Goal: Contribute content: Contribute content

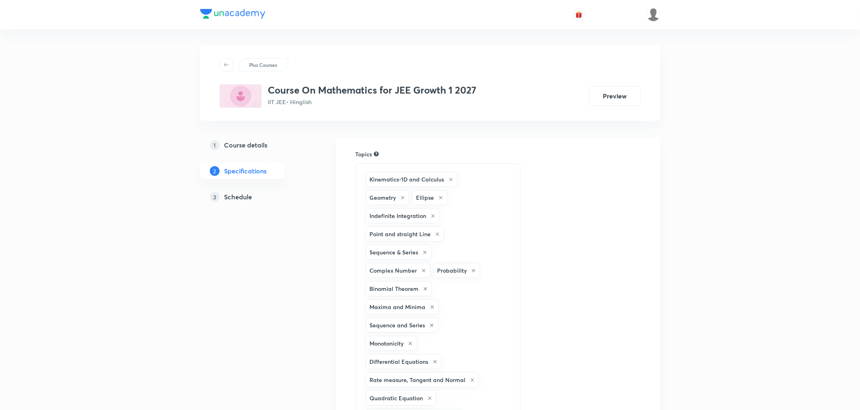
scroll to position [835, 0]
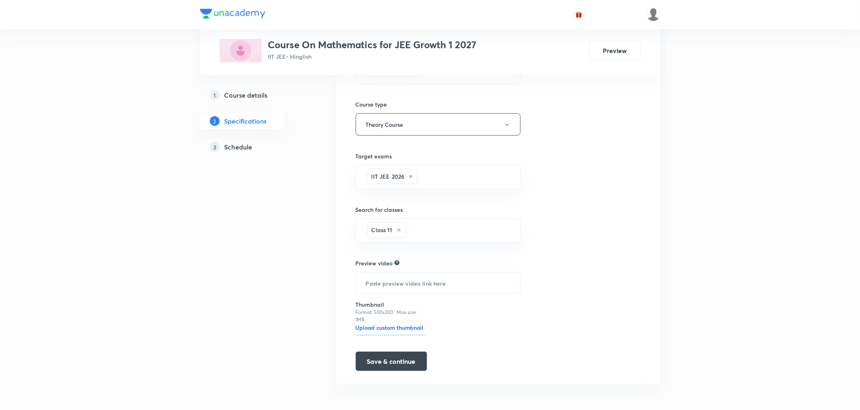
click at [233, 145] on h5 "Schedule" at bounding box center [239, 147] width 28 height 10
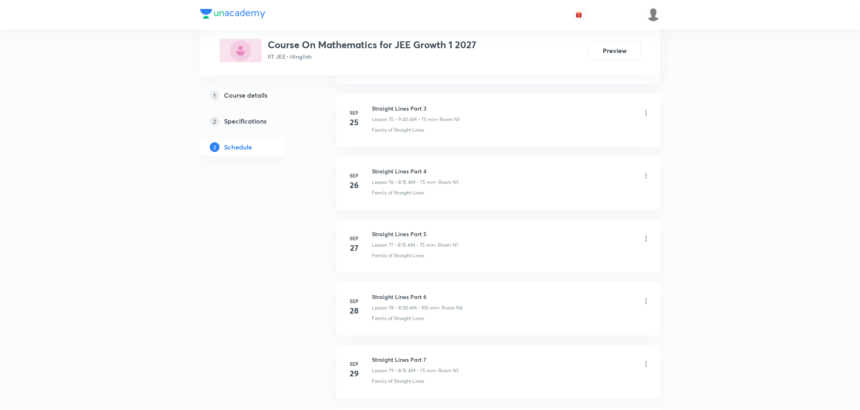
scroll to position [5334, 0]
click at [402, 292] on h6 "Straight Lines Part 9" at bounding box center [415, 295] width 86 height 9
copy h6 "Straight Lines Part 9"
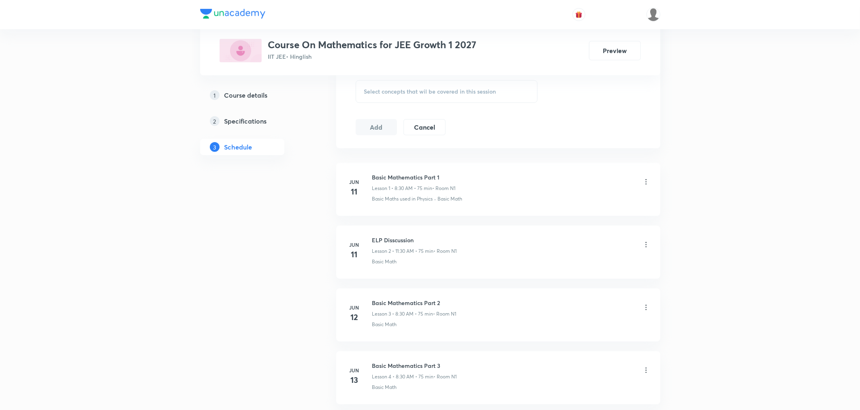
scroll to position [0, 0]
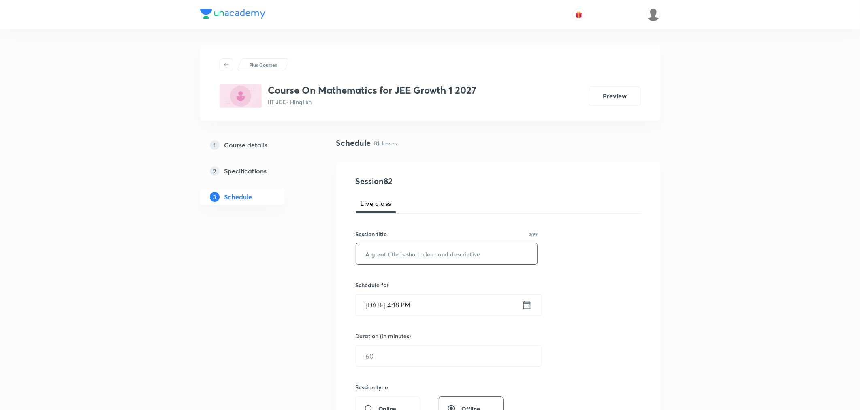
click at [397, 258] on input "text" at bounding box center [447, 254] width 182 height 21
paste input "Straight Lines Part 9"
type input "Straight Lines Part 10"
click at [529, 305] on icon at bounding box center [527, 304] width 10 height 11
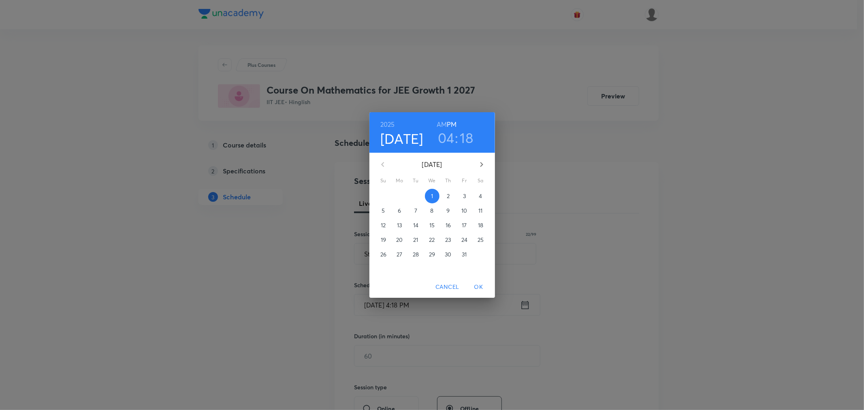
click at [465, 195] on p "3" at bounding box center [464, 196] width 3 height 8
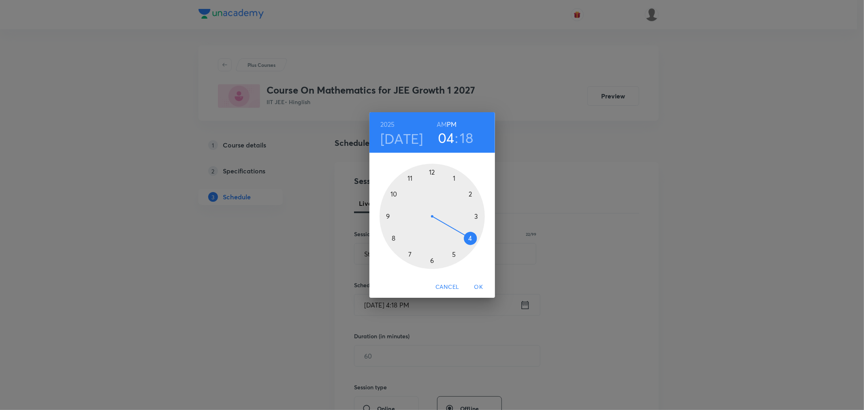
click at [443, 125] on h6 "AM" at bounding box center [442, 124] width 10 height 11
click at [394, 236] on div at bounding box center [432, 216] width 105 height 105
click at [476, 215] on div at bounding box center [432, 216] width 105 height 105
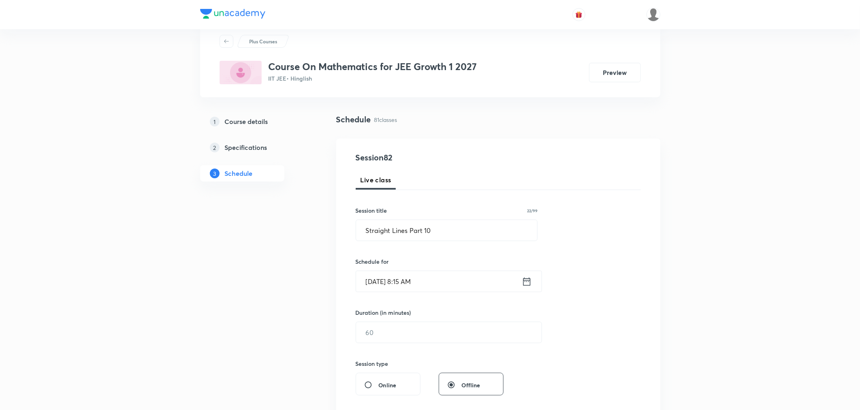
scroll to position [45, 0]
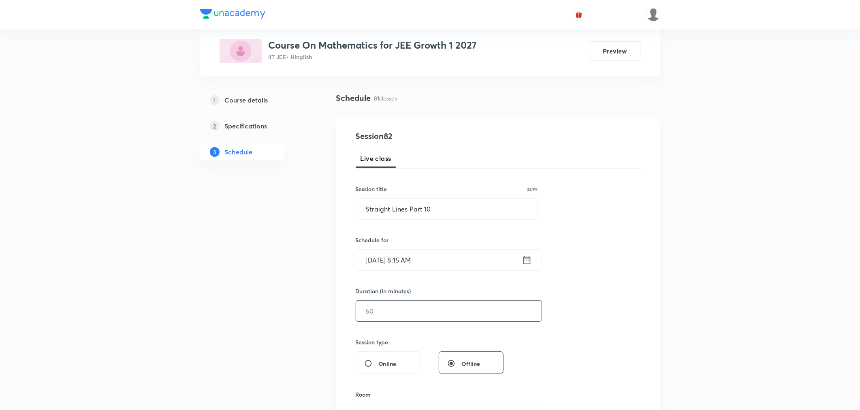
click at [365, 310] on input "text" at bounding box center [449, 311] width 186 height 21
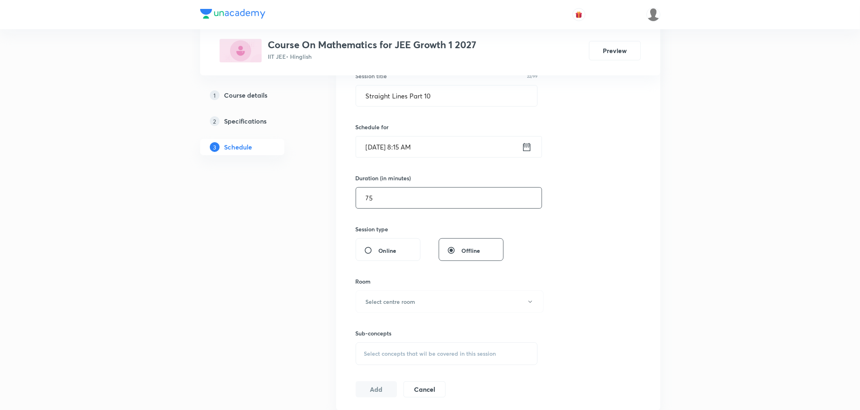
scroll to position [180, 0]
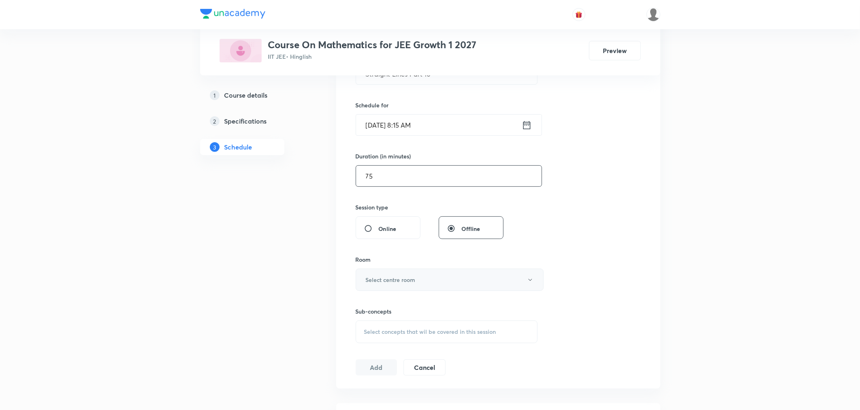
type input "75"
click at [372, 275] on button "Select centre room" at bounding box center [450, 280] width 188 height 22
click at [361, 304] on span "N1" at bounding box center [448, 306] width 178 height 9
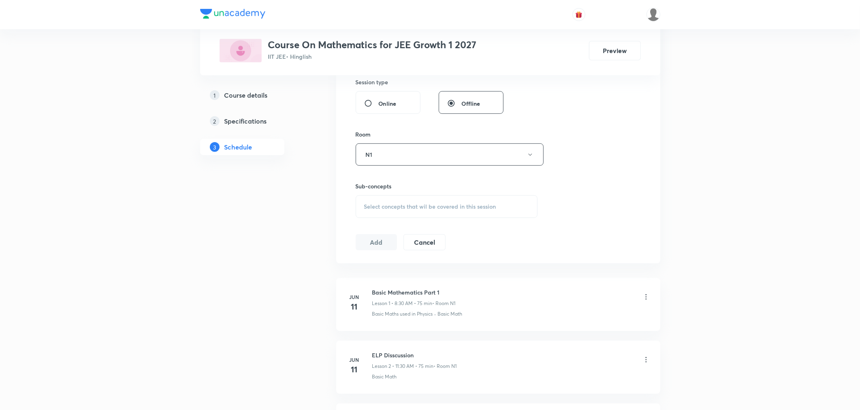
scroll to position [315, 0]
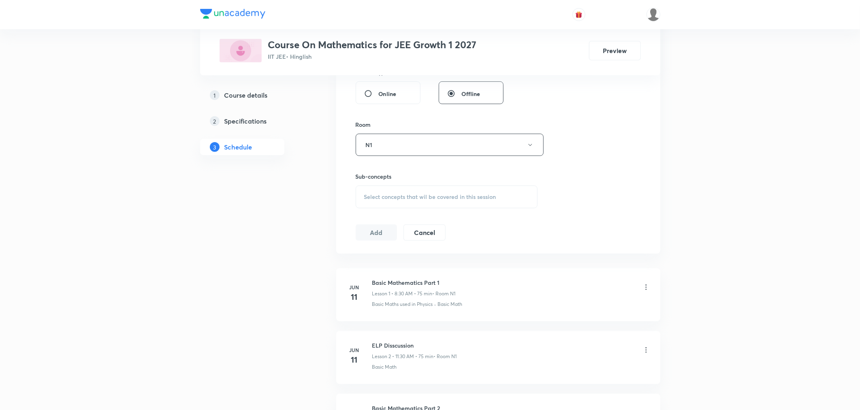
click at [377, 195] on span "Select concepts that wil be covered in this session" at bounding box center [430, 197] width 132 height 6
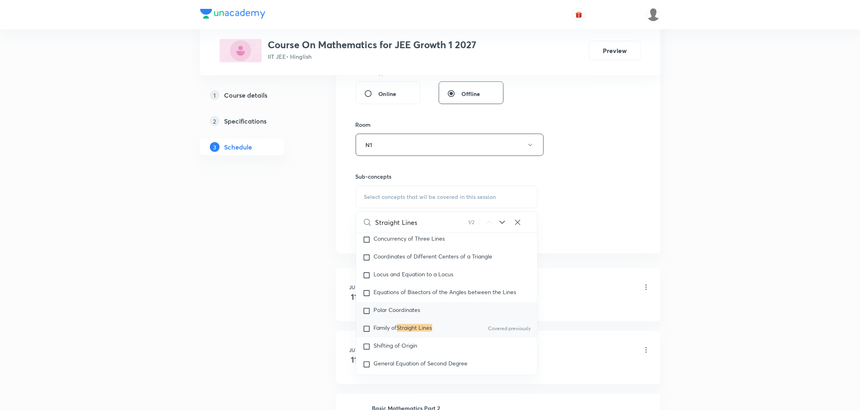
scroll to position [6493, 0]
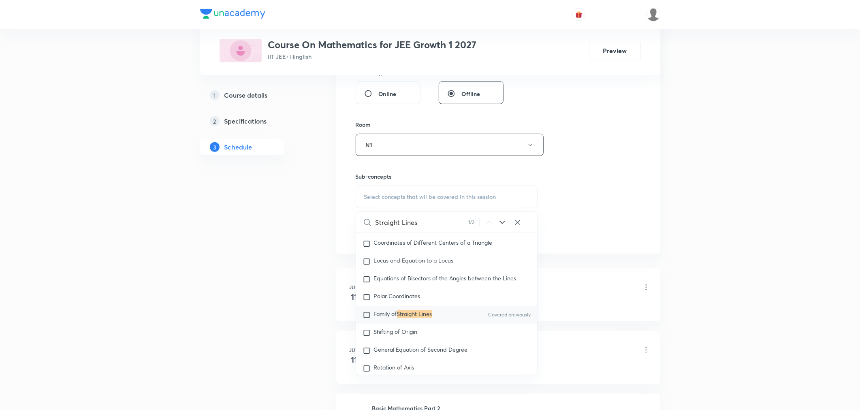
type input "Straight Lines"
click at [399, 324] on div "Family of Straight Lines Covered previously" at bounding box center [447, 315] width 182 height 18
checkbox input "true"
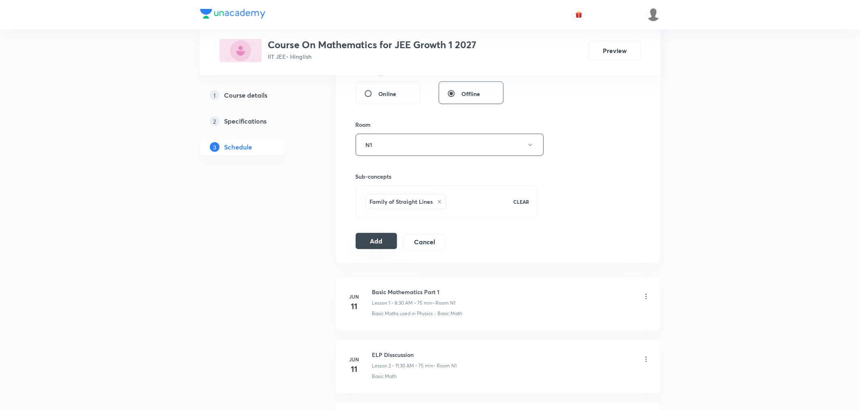
click at [363, 242] on button "Add" at bounding box center [377, 241] width 42 height 16
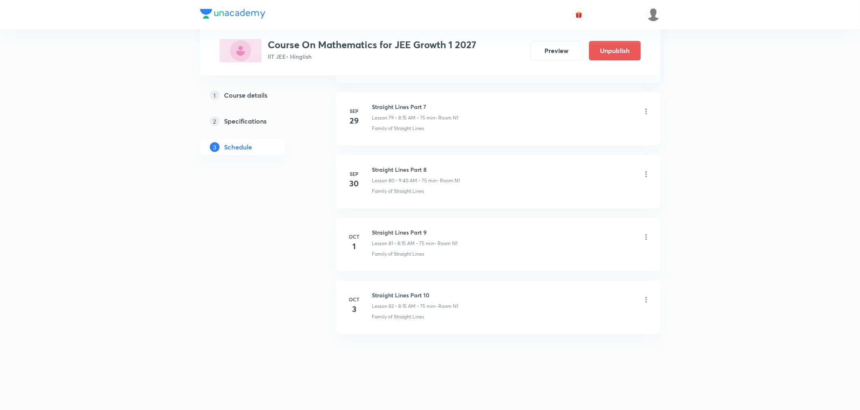
scroll to position [5024, 0]
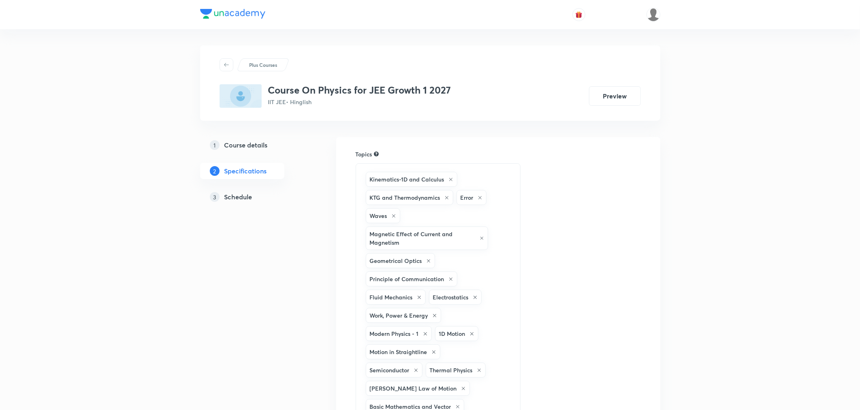
click at [228, 193] on h5 "Schedule" at bounding box center [239, 197] width 28 height 10
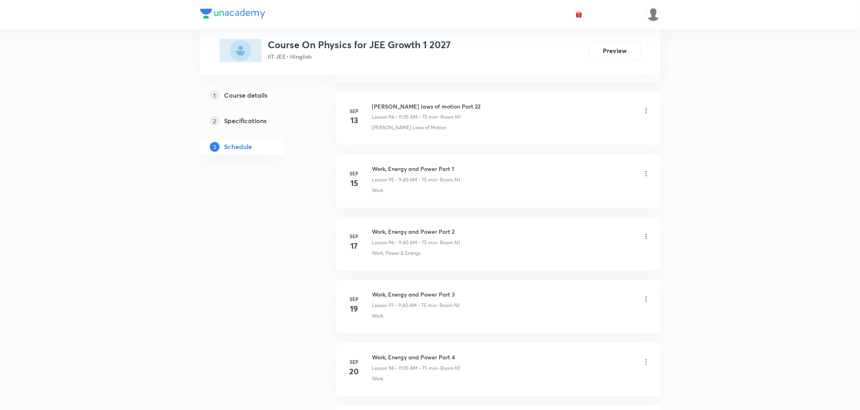
scroll to position [6970, 0]
click at [408, 293] on h6 "Circular Motion Part 5" at bounding box center [416, 295] width 89 height 9
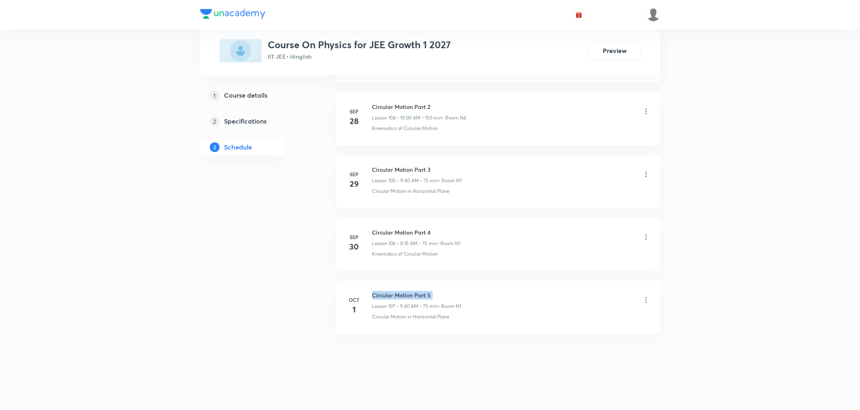
click at [408, 293] on h6 "Circular Motion Part 5" at bounding box center [416, 295] width 89 height 9
copy h6 "Circular Motion Part 5"
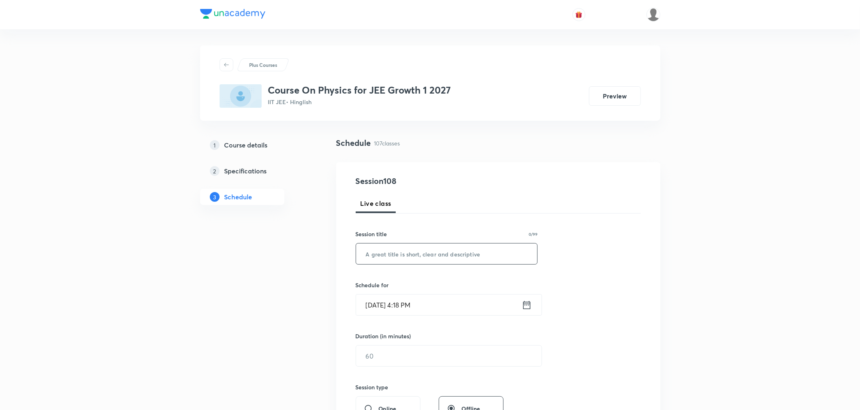
click at [401, 254] on input "text" at bounding box center [447, 254] width 182 height 21
paste input "Circular Motion Part 5"
type input "Circular Motion Part 6"
click at [528, 311] on div "Oct 1, 2025, 4:18 PM ​" at bounding box center [449, 304] width 186 height 21
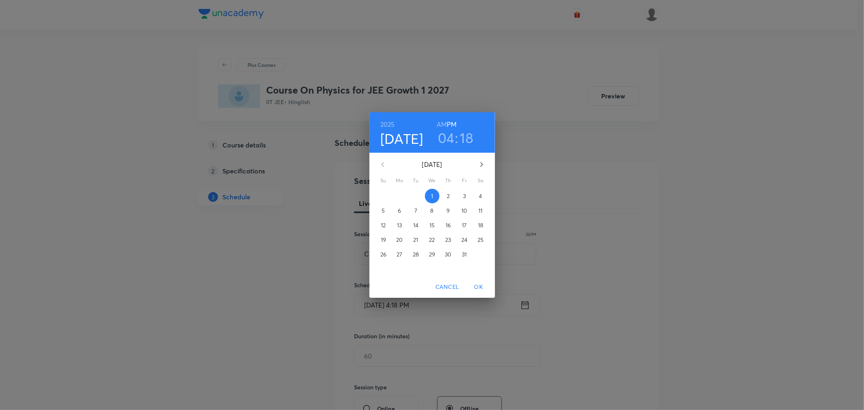
click at [460, 195] on span "3" at bounding box center [465, 196] width 15 height 8
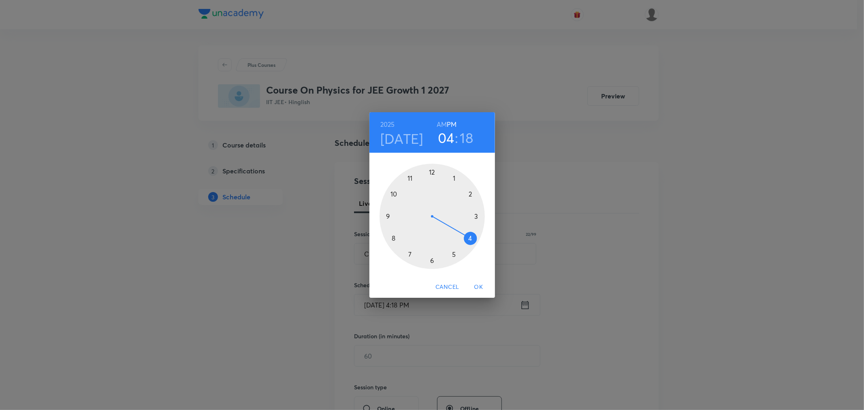
click at [443, 126] on h6 "AM" at bounding box center [442, 124] width 10 height 11
click at [386, 216] on div at bounding box center [432, 216] width 105 height 105
click at [391, 237] on div at bounding box center [432, 216] width 105 height 105
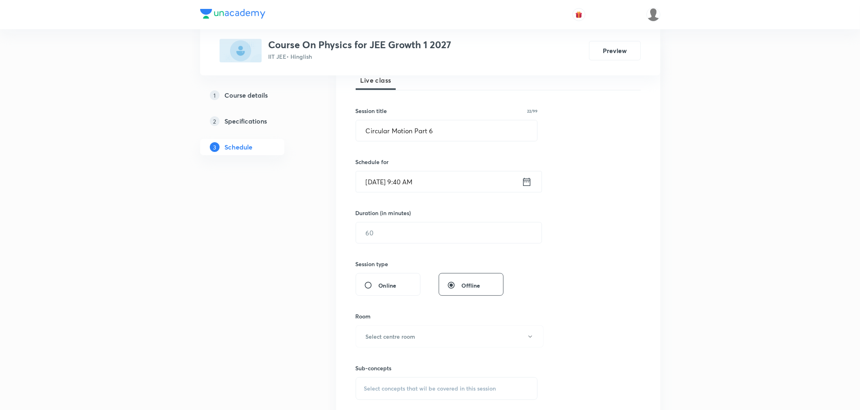
scroll to position [135, 0]
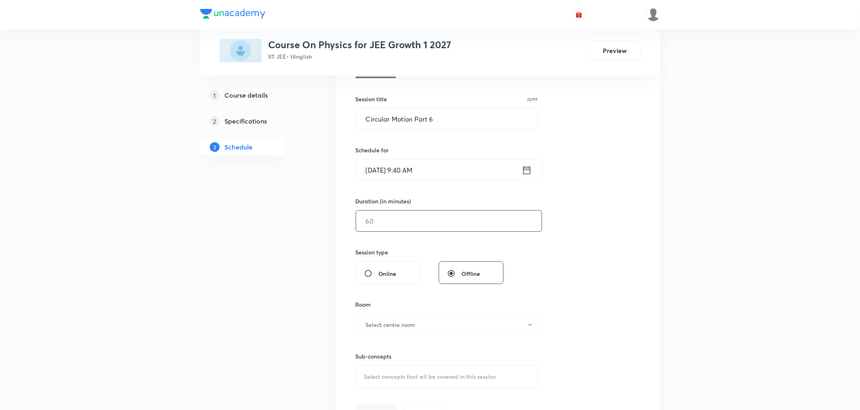
click at [400, 230] on input "text" at bounding box center [449, 221] width 186 height 21
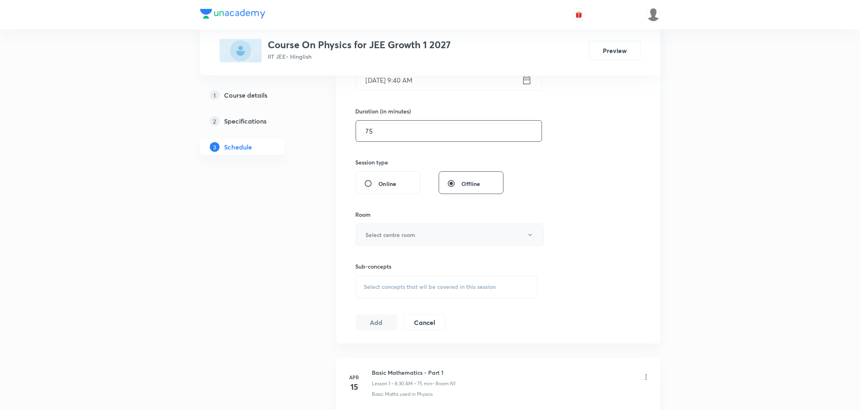
type input "75"
click at [383, 234] on h6 "Select centre room" at bounding box center [391, 235] width 50 height 9
click at [365, 261] on span "N1" at bounding box center [448, 261] width 178 height 9
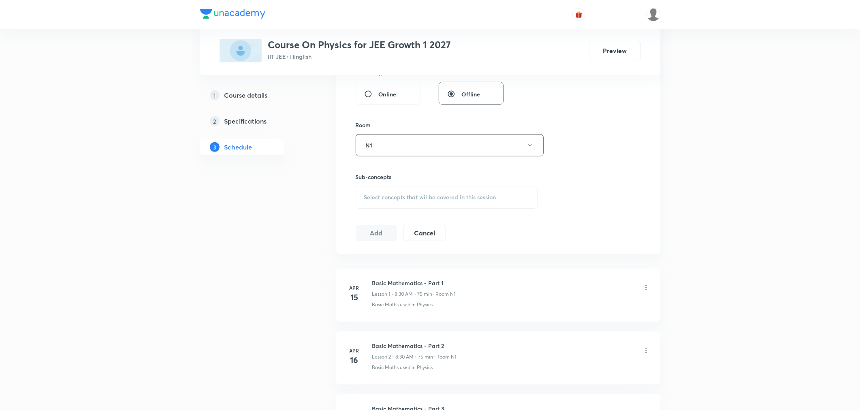
scroll to position [315, 0]
click at [397, 194] on span "Select concepts that wil be covered in this session" at bounding box center [430, 197] width 132 height 6
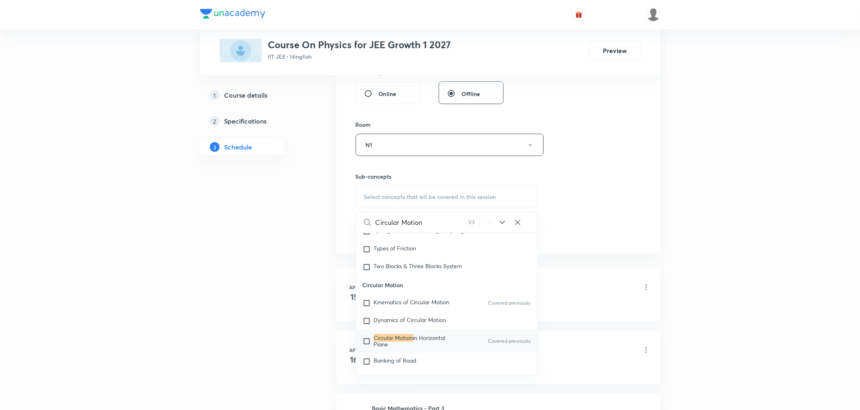
scroll to position [1828, 0]
type input "Circular Motion"
click at [390, 341] on p "Circular Motion in Horizontal Plane" at bounding box center [415, 340] width 82 height 13
checkbox input "true"
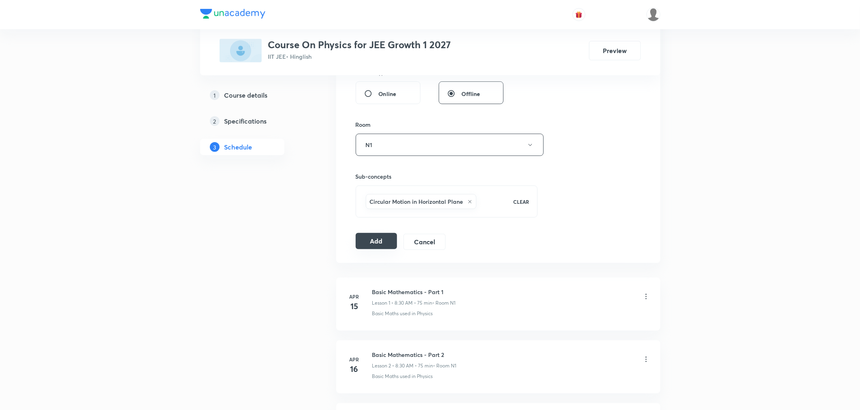
click at [378, 236] on button "Add" at bounding box center [377, 241] width 42 height 16
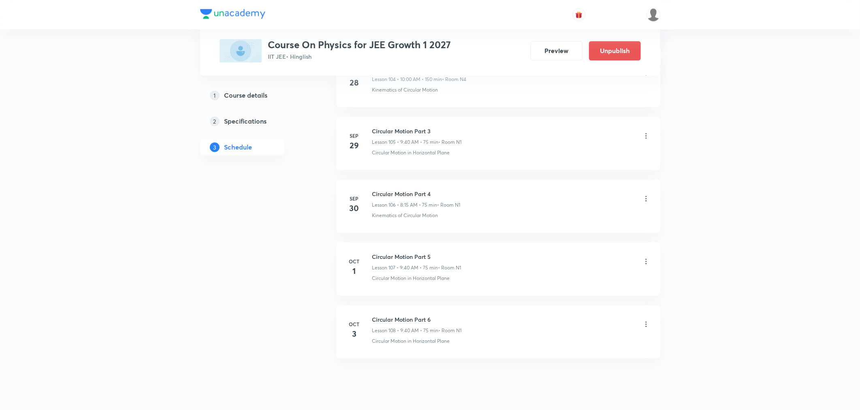
scroll to position [6660, 0]
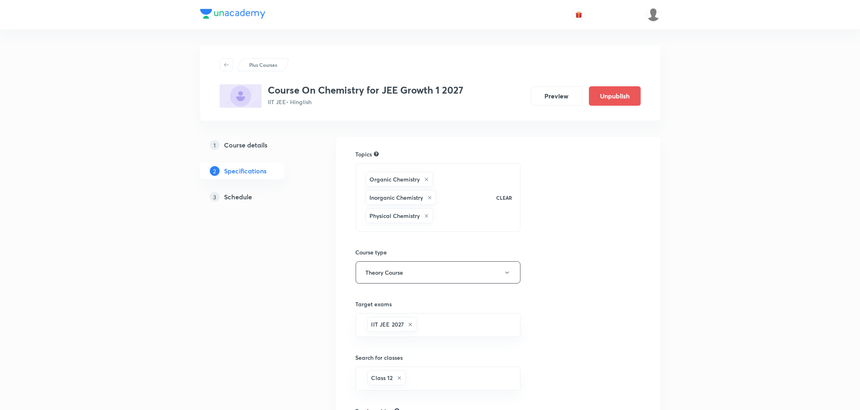
click at [234, 199] on h5 "Schedule" at bounding box center [239, 197] width 28 height 10
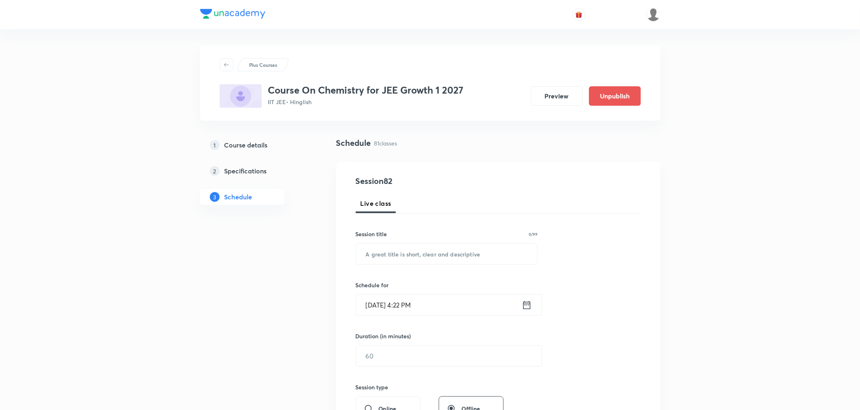
scroll to position [5334, 0]
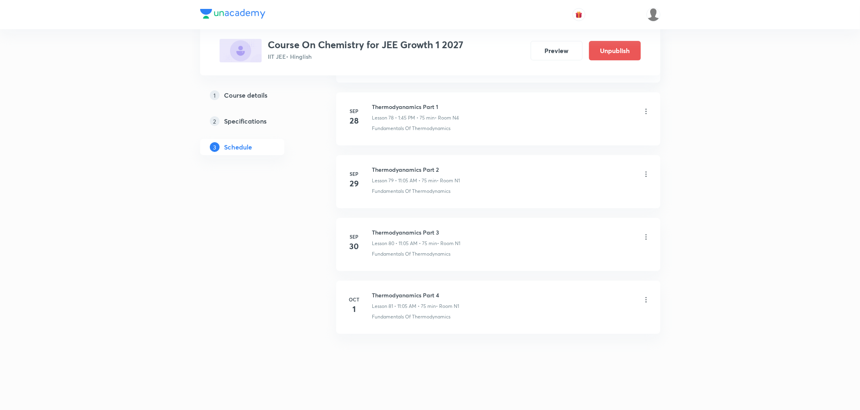
click at [411, 293] on h6 "Thermodyanamics Part 4" at bounding box center [415, 295] width 87 height 9
copy h6 "Thermodyanamics Part 4"
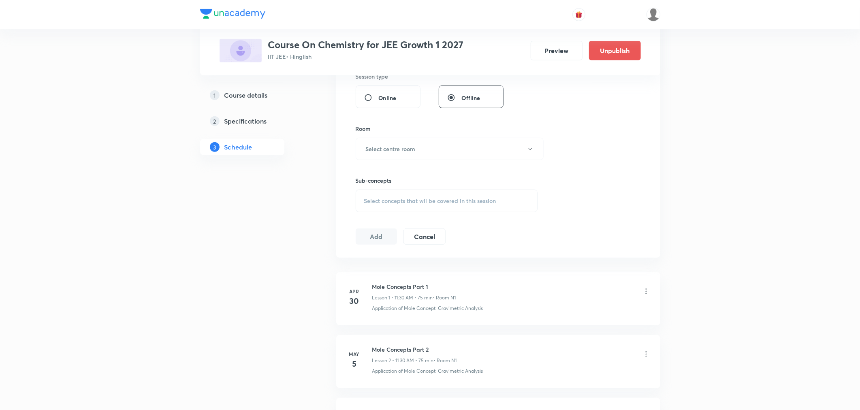
scroll to position [0, 0]
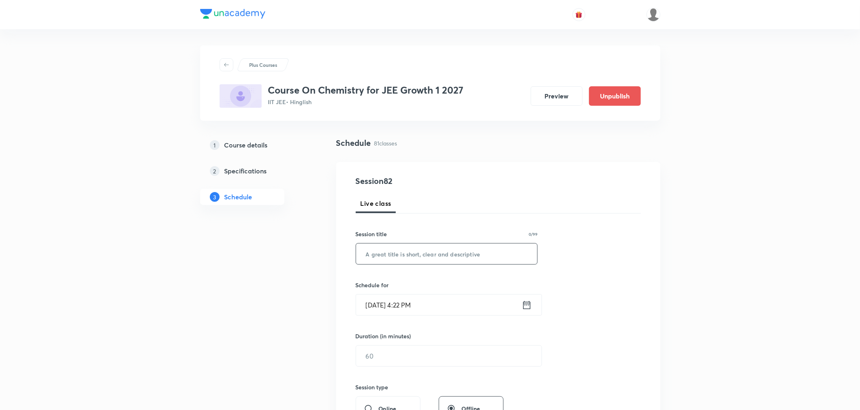
click at [416, 254] on input "text" at bounding box center [447, 254] width 182 height 21
paste input "Thermodyanamics Part 4"
type input "Thermodyanamics Part 5"
click at [526, 304] on icon at bounding box center [526, 305] width 7 height 8
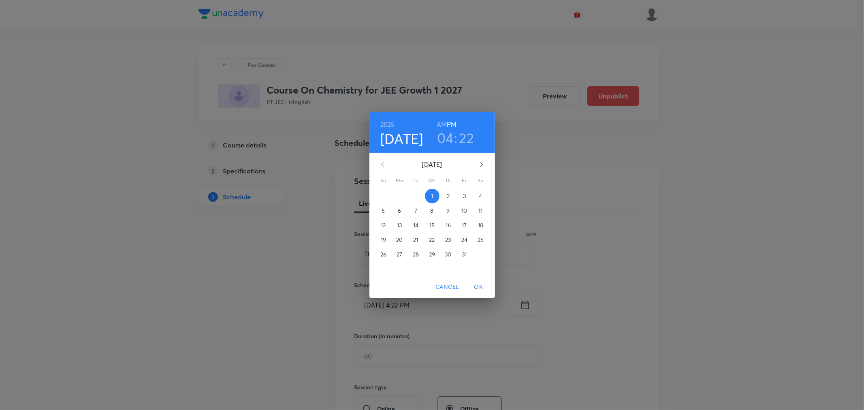
click at [466, 195] on span "3" at bounding box center [465, 196] width 15 height 8
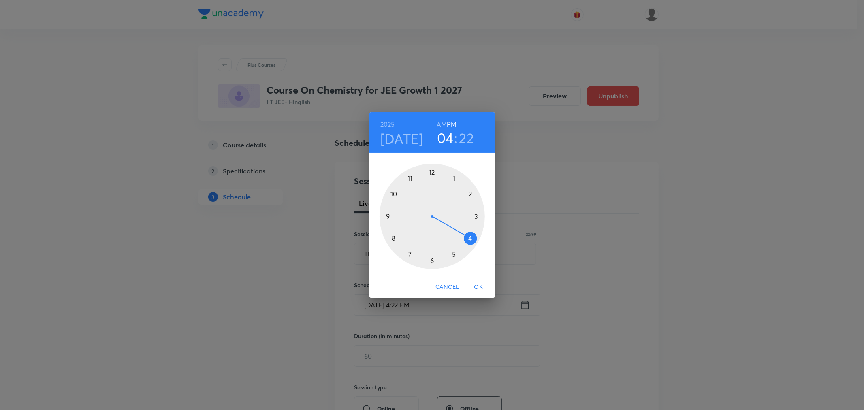
click at [440, 124] on h6 "AM" at bounding box center [442, 124] width 10 height 11
click at [407, 178] on div at bounding box center [432, 216] width 105 height 105
click at [455, 178] on div at bounding box center [432, 216] width 105 height 105
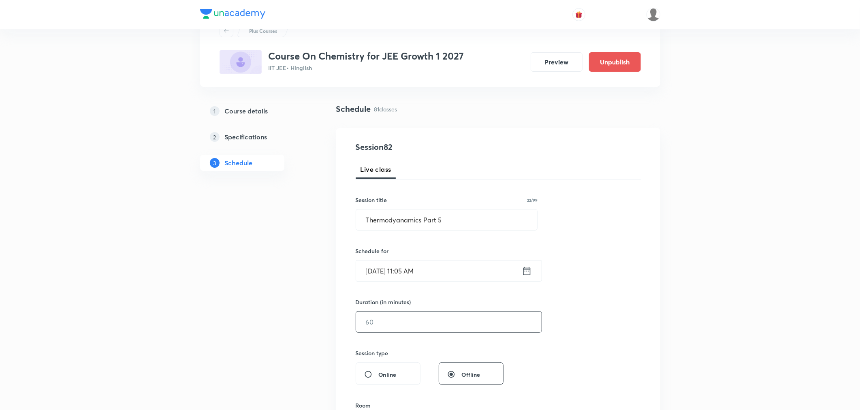
scroll to position [90, 0]
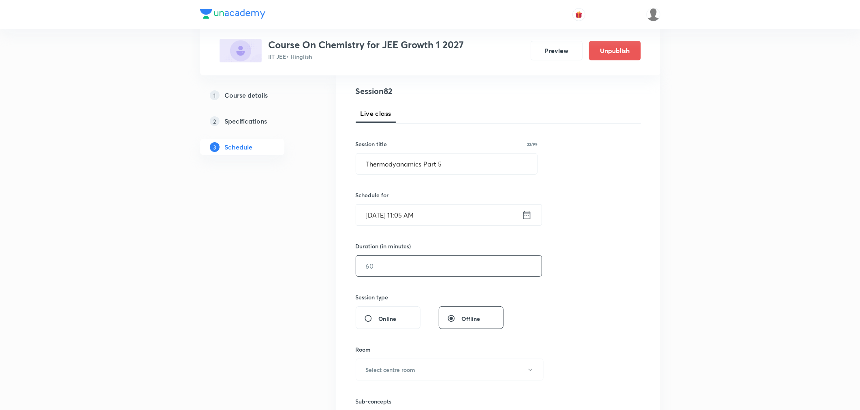
click at [426, 266] on input "text" at bounding box center [449, 266] width 186 height 21
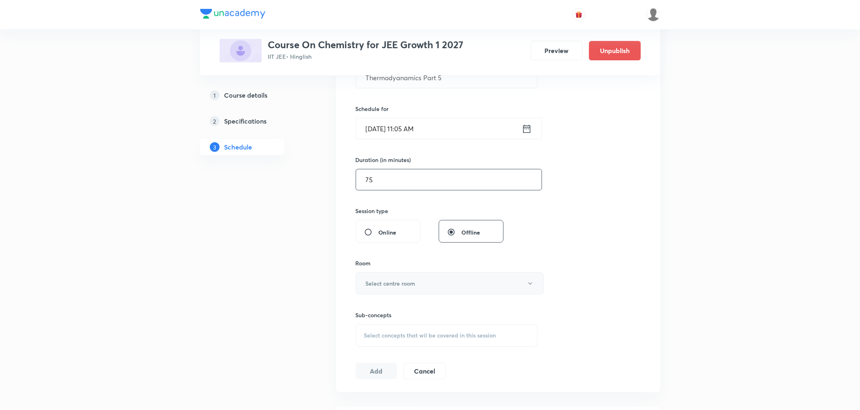
scroll to position [180, 0]
type input "75"
click at [395, 270] on button "Select centre room" at bounding box center [450, 280] width 188 height 22
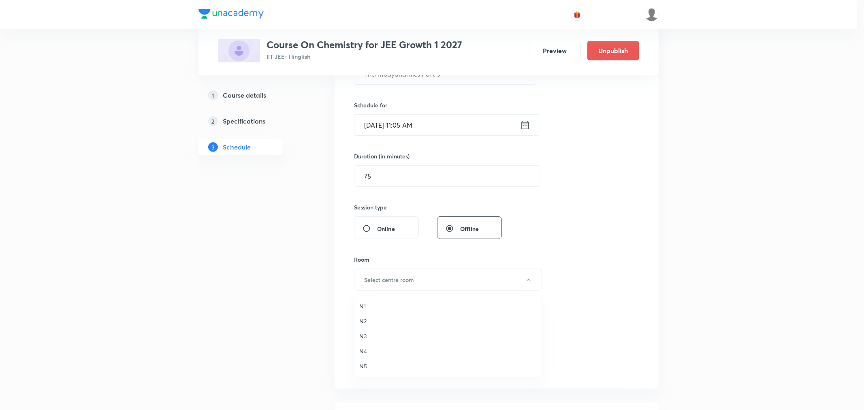
click at [365, 306] on span "N1" at bounding box center [448, 306] width 178 height 9
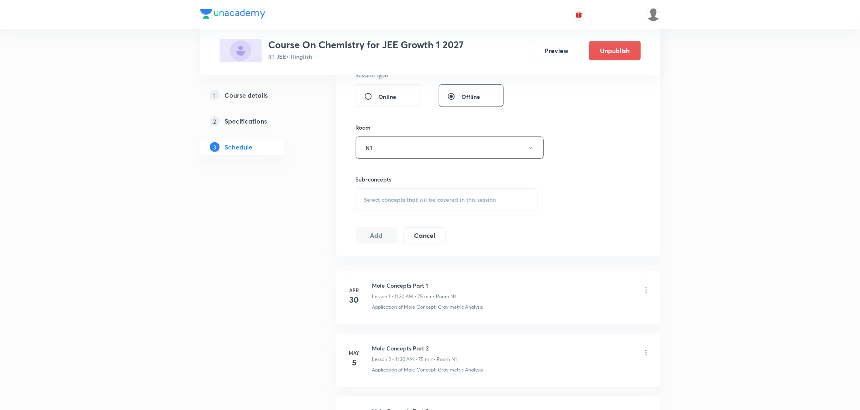
scroll to position [315, 0]
click at [375, 194] on span "Select concepts that wil be covered in this session" at bounding box center [430, 197] width 132 height 6
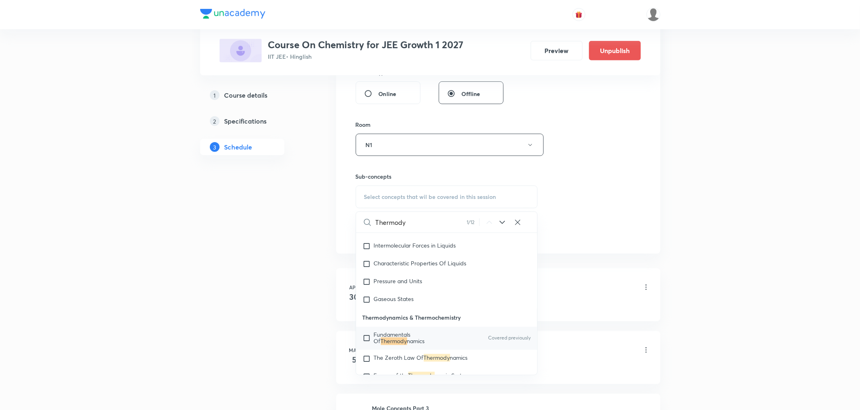
scroll to position [1222, 0]
type input "Thermody"
click at [399, 340] on mark "Thermody" at bounding box center [394, 339] width 26 height 8
checkbox input "true"
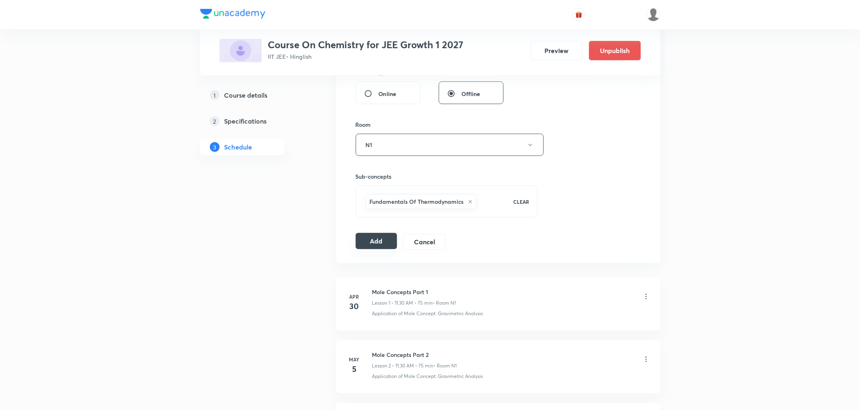
click at [358, 249] on button "Add" at bounding box center [377, 241] width 42 height 16
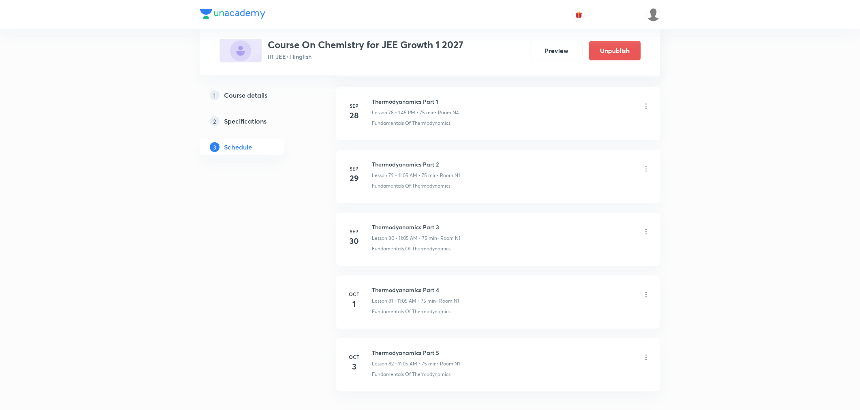
scroll to position [5024, 0]
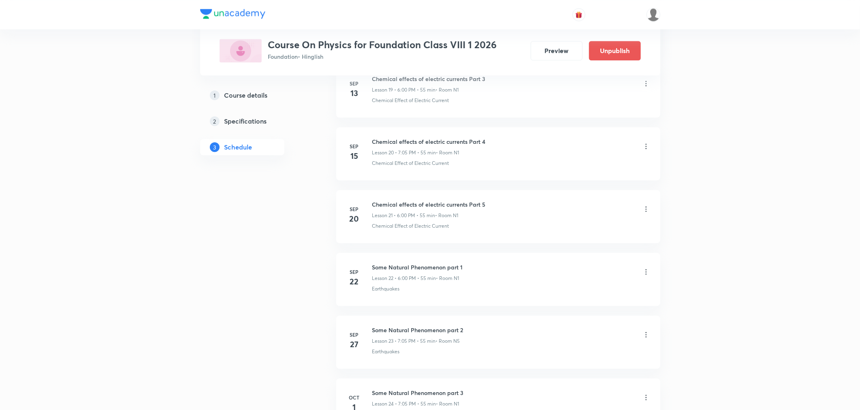
scroll to position [1749, 0]
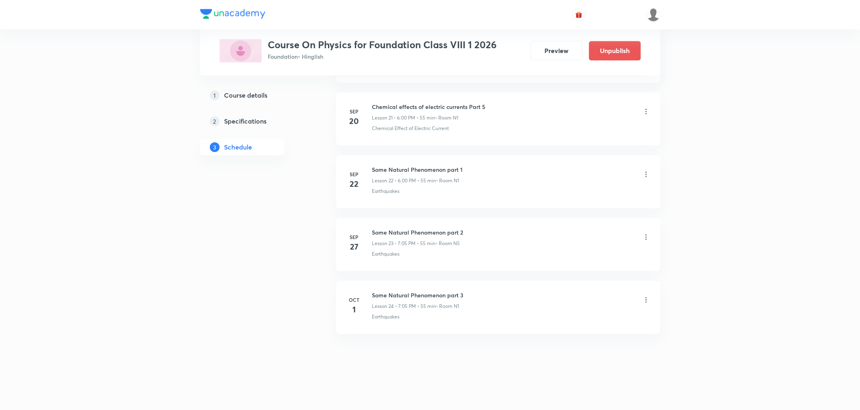
click at [645, 298] on icon at bounding box center [646, 300] width 8 height 8
click at [577, 332] on p "Delete" at bounding box center [574, 336] width 17 height 9
click at [557, 401] on button "Delete" at bounding box center [546, 392] width 71 height 19
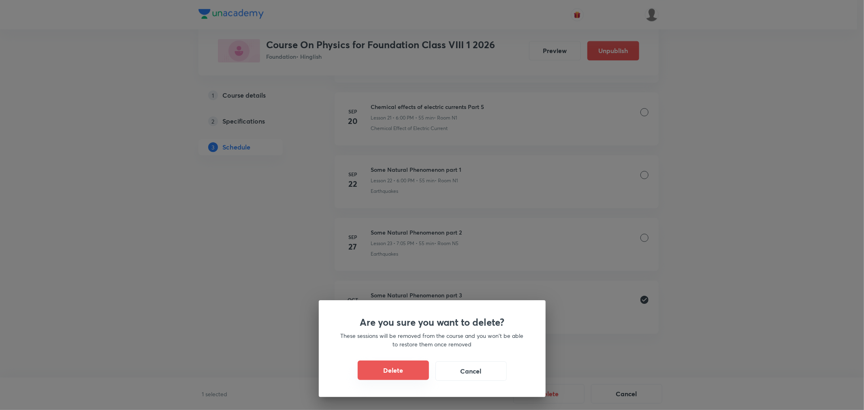
click at [404, 372] on button "Delete" at bounding box center [393, 370] width 71 height 19
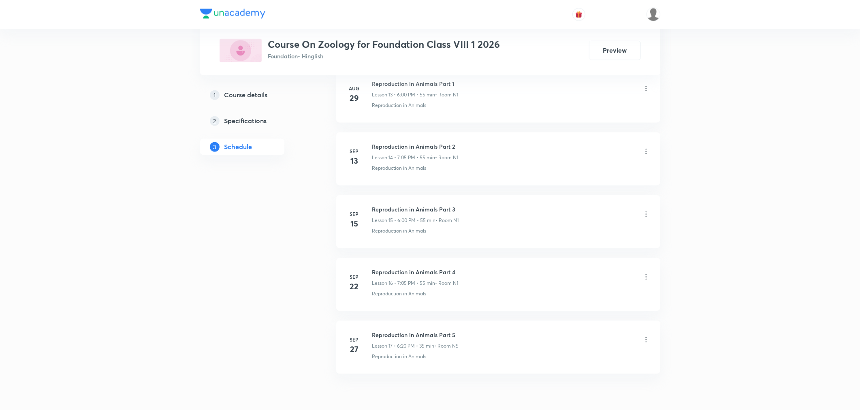
scroll to position [1309, 0]
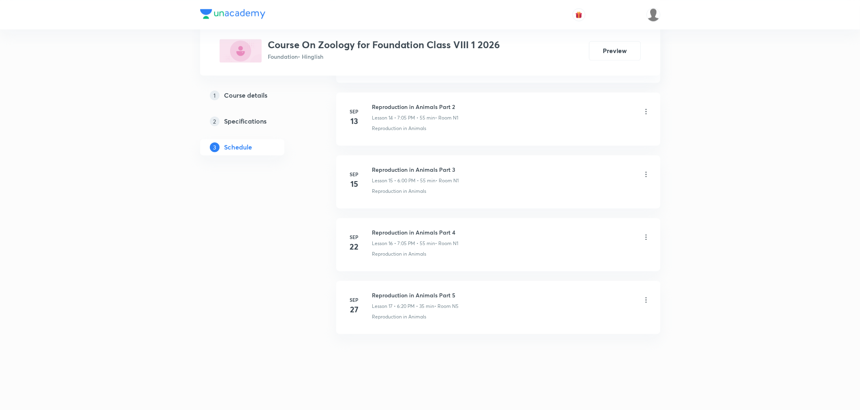
click at [408, 294] on h6 "Reproduction in Animals Part 5" at bounding box center [415, 295] width 87 height 9
copy h6 "Reproduction in Animals Part 5"
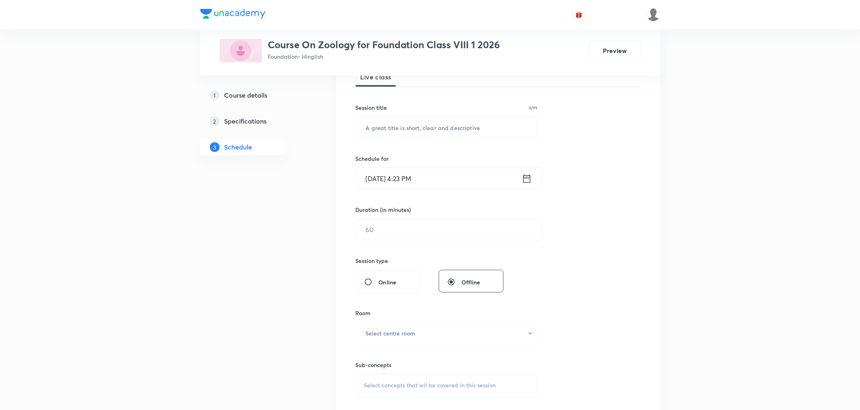
scroll to position [0, 0]
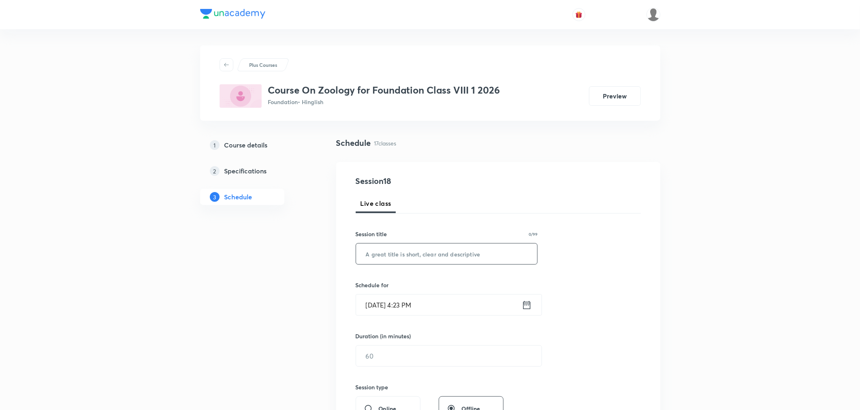
click at [413, 252] on input "text" at bounding box center [447, 254] width 182 height 21
paste input "Reproduction in Animals Part 5"
type input "Reproduction in Animals Part 6"
click at [531, 301] on icon at bounding box center [527, 304] width 10 height 11
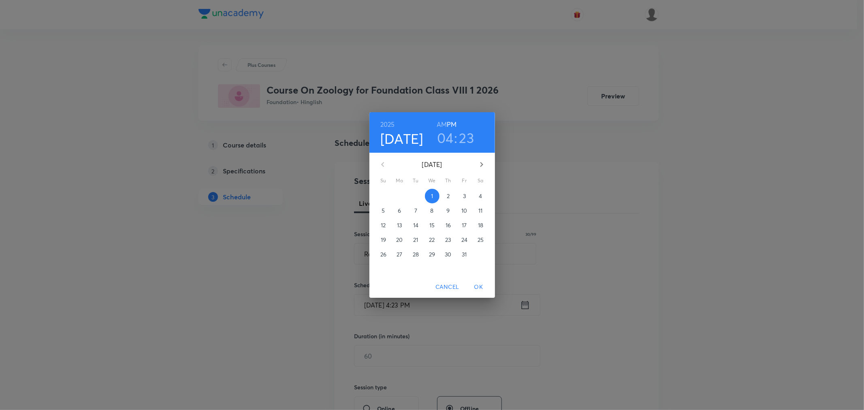
click at [445, 132] on h3 "04" at bounding box center [445, 137] width 17 height 17
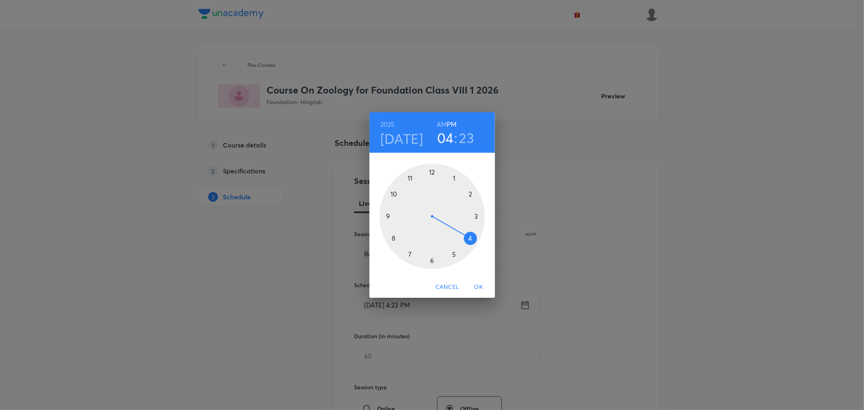
click at [409, 254] on div at bounding box center [432, 216] width 105 height 105
click at [454, 176] on div at bounding box center [432, 216] width 105 height 105
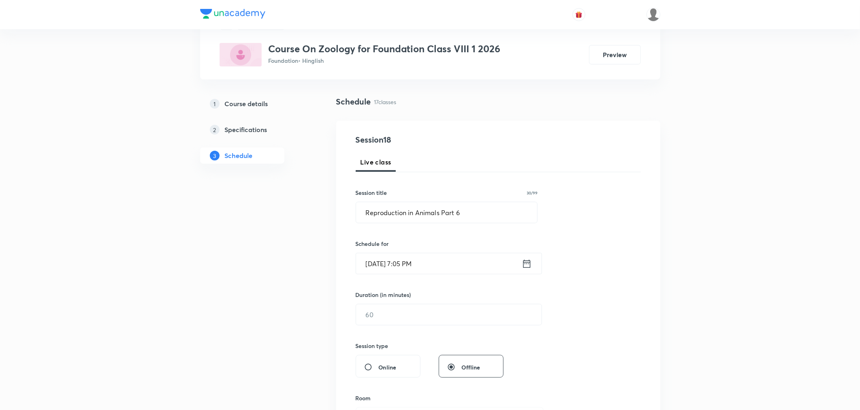
scroll to position [90, 0]
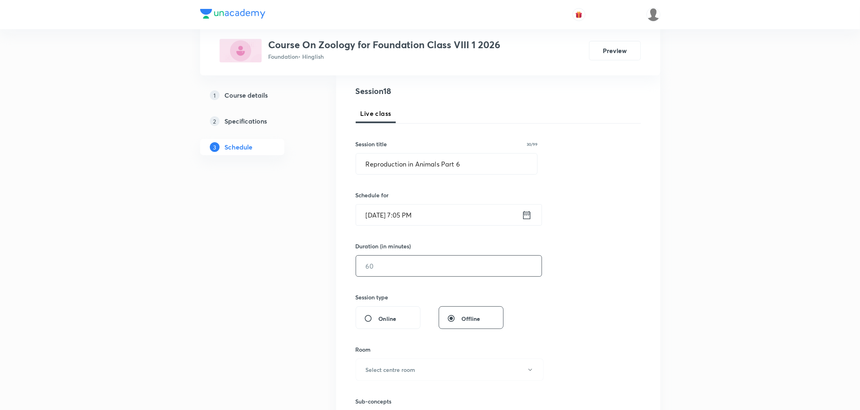
click at [397, 265] on input "text" at bounding box center [449, 266] width 186 height 21
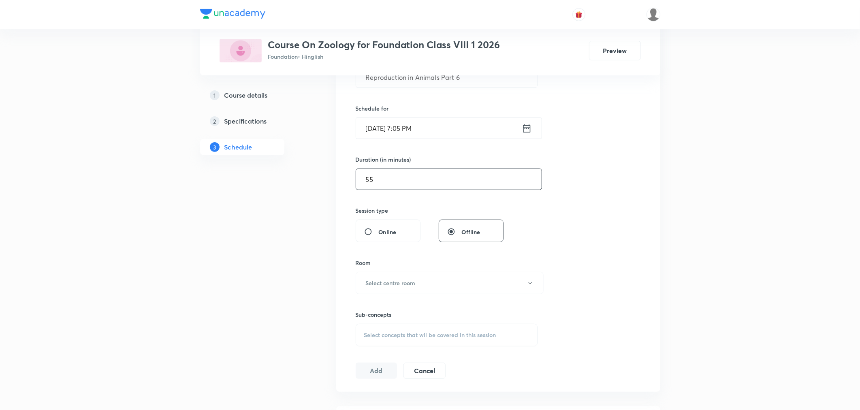
scroll to position [180, 0]
type input "55"
click at [386, 269] on button "Select centre room" at bounding box center [450, 280] width 188 height 22
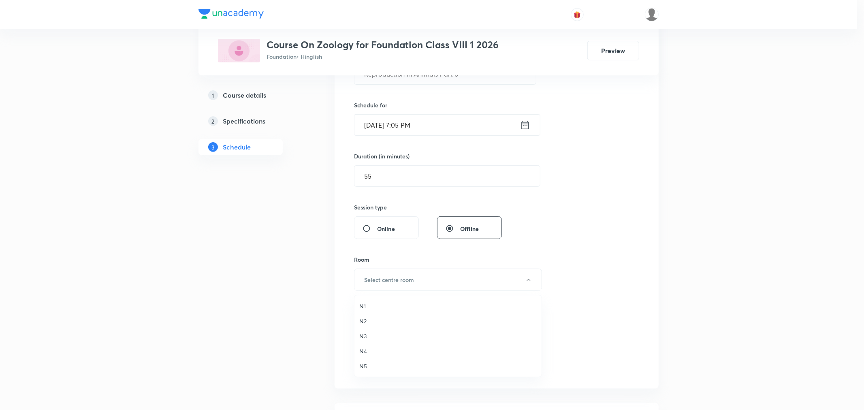
click at [362, 307] on span "N1" at bounding box center [448, 306] width 178 height 9
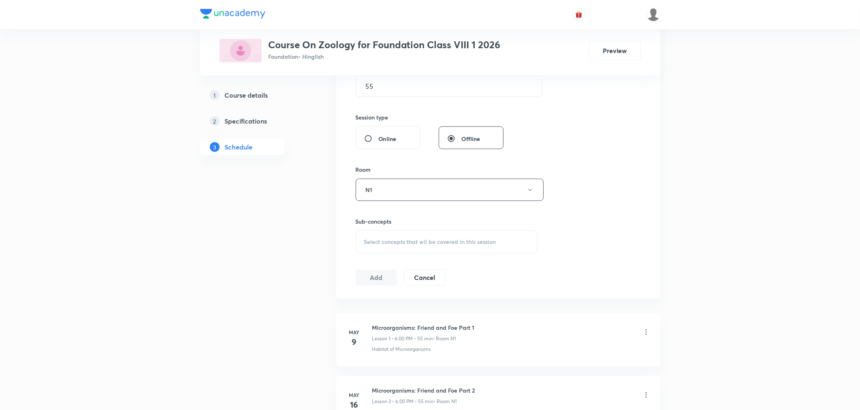
click at [405, 239] on span "Select concepts that wil be covered in this session" at bounding box center [430, 242] width 132 height 6
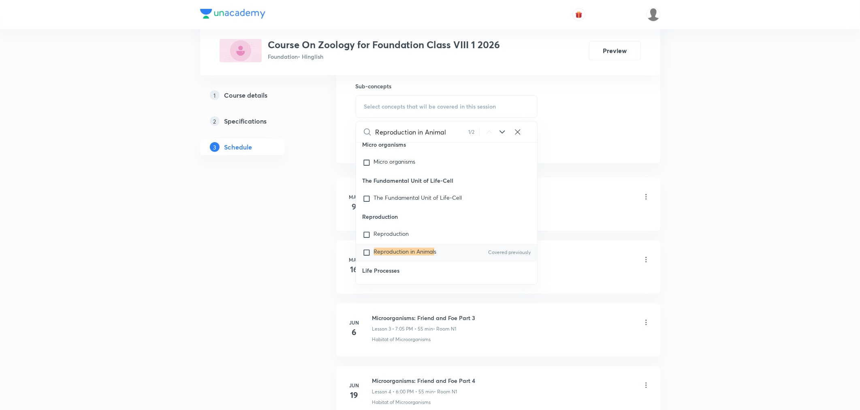
scroll to position [1359, 0]
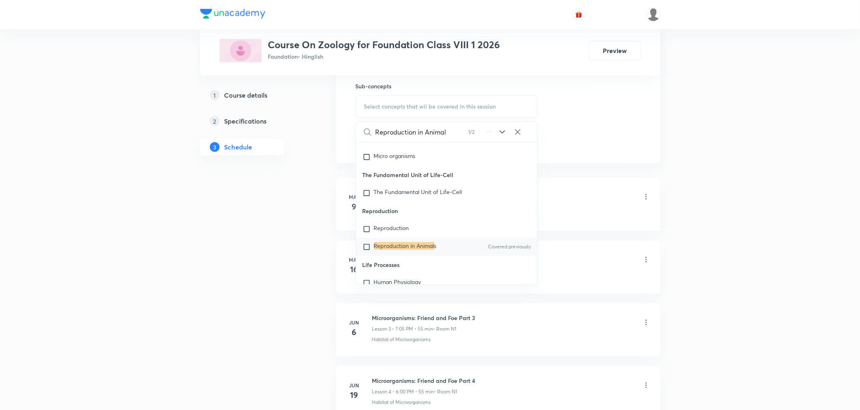
type input "Reproduction in Animal"
click at [490, 241] on div "Reproduction in Animal s Covered previously" at bounding box center [447, 247] width 182 height 18
checkbox input "true"
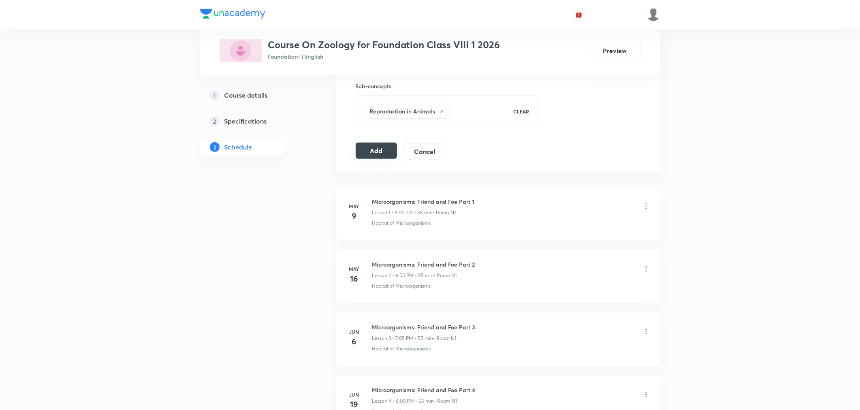
click at [369, 155] on button "Add" at bounding box center [377, 151] width 42 height 16
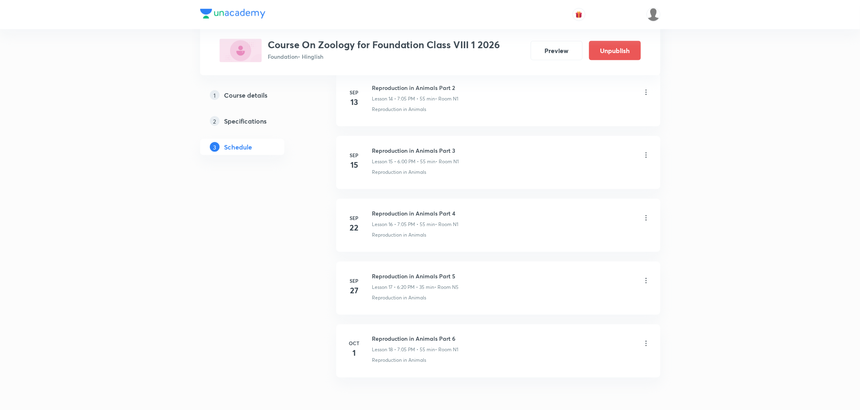
scroll to position [999, 0]
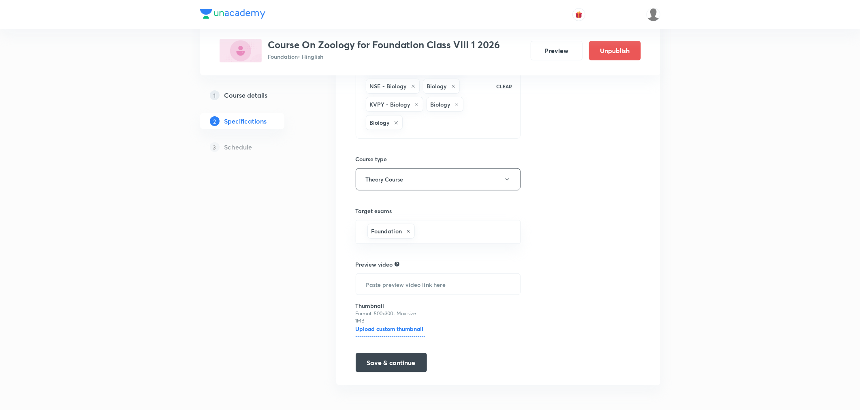
scroll to position [131, 0]
click at [374, 361] on button "Save & continue" at bounding box center [391, 360] width 71 height 19
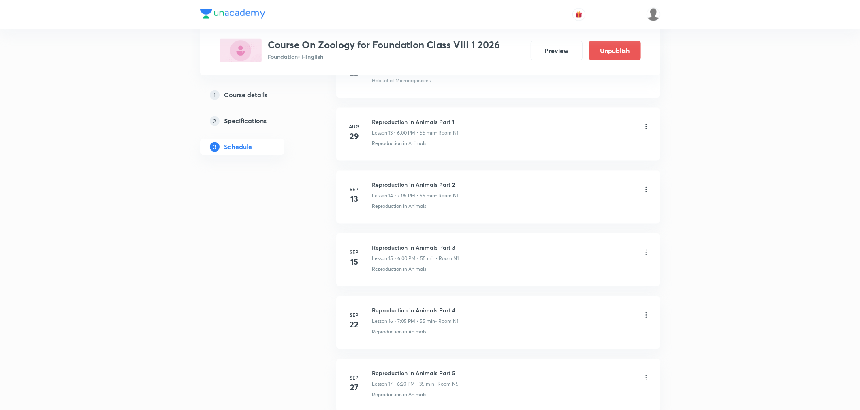
scroll to position [1371, 0]
